Goal: Task Accomplishment & Management: Manage account settings

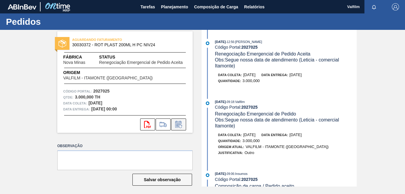
click at [177, 124] on icon at bounding box center [178, 125] width 4 height 4
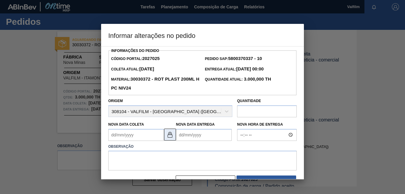
click at [171, 137] on img at bounding box center [169, 134] width 7 height 7
click at [136, 139] on Coleta2027025 "Nova Data Coleta" at bounding box center [136, 135] width 56 height 12
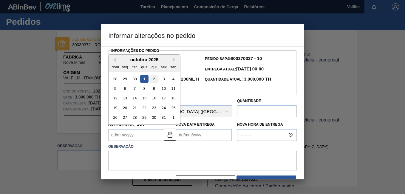
click at [157, 80] on div "2" at bounding box center [154, 79] width 8 height 8
type Coleta2027025 "[DATE]"
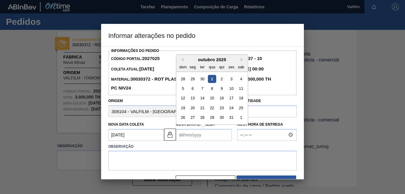
click at [193, 133] on Entrega2027025 "Nova Data Entrega" at bounding box center [204, 135] width 56 height 12
click at [236, 78] on div "28 29 30 1 2 3 4" at bounding box center [212, 79] width 68 height 10
click at [233, 78] on div "3" at bounding box center [231, 79] width 8 height 8
type Entrega2027025 "[DATE]"
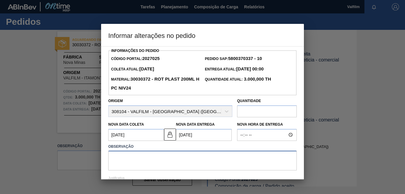
click at [165, 159] on textarea at bounding box center [202, 161] width 188 height 20
type textarea "C"
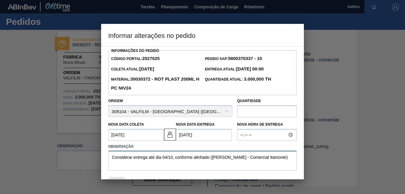
type textarea "Considerar entrega até dia 04/10, conforme alinhado ([PERSON_NAME] - Comercial …"
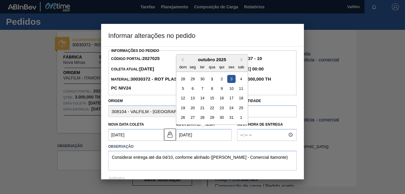
click at [189, 138] on Entrega2027025 "[DATE]" at bounding box center [204, 135] width 56 height 12
click at [240, 78] on div "4" at bounding box center [241, 79] width 8 height 8
type Entrega2027025 "[DATE]"
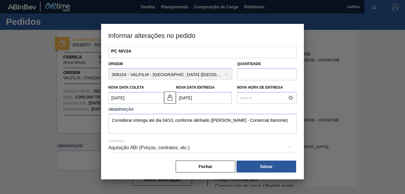
scroll to position [39, 0]
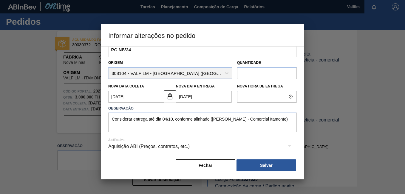
click at [160, 148] on div "Aquisição ABI (Preços, contratos, etc.)" at bounding box center [202, 146] width 188 height 17
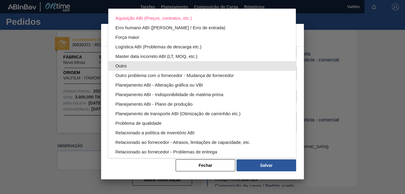
click at [149, 66] on div "Outro" at bounding box center [201, 66] width 173 height 10
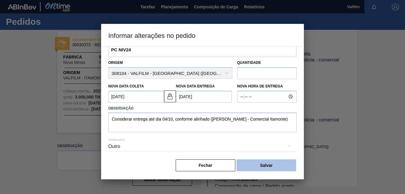
click at [267, 165] on button "Salvar" at bounding box center [266, 165] width 60 height 12
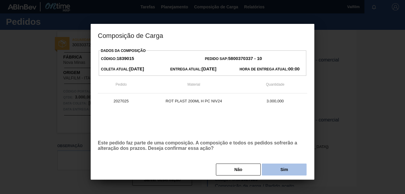
click at [276, 170] on button "Sim" at bounding box center [284, 169] width 45 height 12
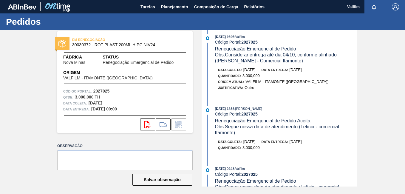
scroll to position [0, 0]
